Goal: Transaction & Acquisition: Obtain resource

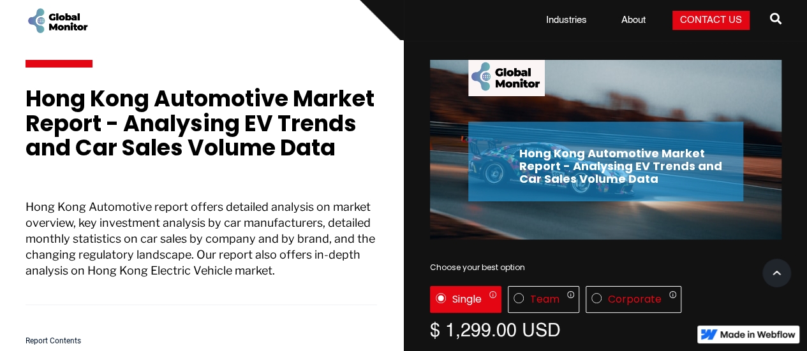
drag, startPoint x: 101, startPoint y: 180, endPoint x: 89, endPoint y: 182, distance: 12.3
click at [89, 173] on h1 "Hong Kong Automotive Market Report - Analysing EV Trends and Car Sales Volume D…" at bounding box center [201, 130] width 351 height 87
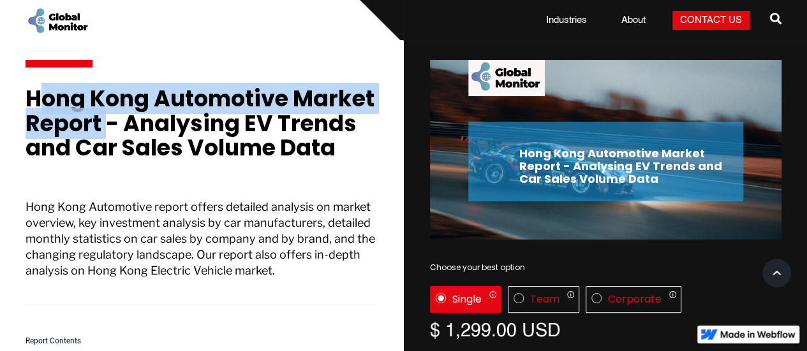
drag, startPoint x: 187, startPoint y: 129, endPoint x: 4, endPoint y: 94, distance: 186.4
click at [4, 94] on section "Hong Kong Automotive Market Report - Analysing EV Trends and Car Sales Volume D…" at bounding box center [403, 236] width 807 height 390
copy h1 "Hong Kong Automotive Market Report"
